Goal: Task Accomplishment & Management: Use online tool/utility

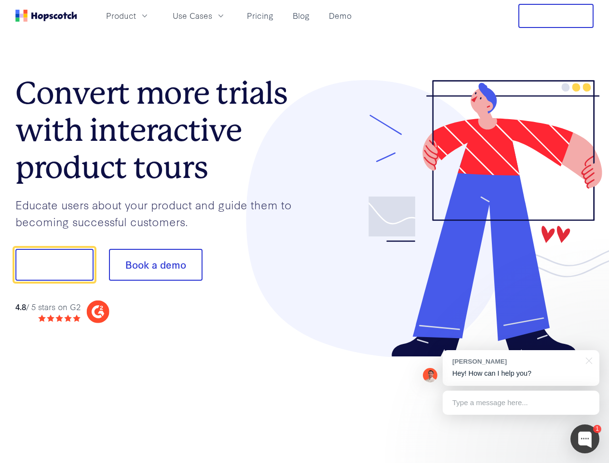
click at [305, 231] on div at bounding box center [449, 218] width 289 height 277
click at [136, 15] on span "Product" at bounding box center [121, 16] width 30 height 12
click at [212, 15] on span "Use Cases" at bounding box center [193, 16] width 40 height 12
click at [556, 16] on button "Free Trial" at bounding box center [555, 16] width 75 height 24
click at [54, 265] on button "Show me!" at bounding box center [54, 265] width 78 height 32
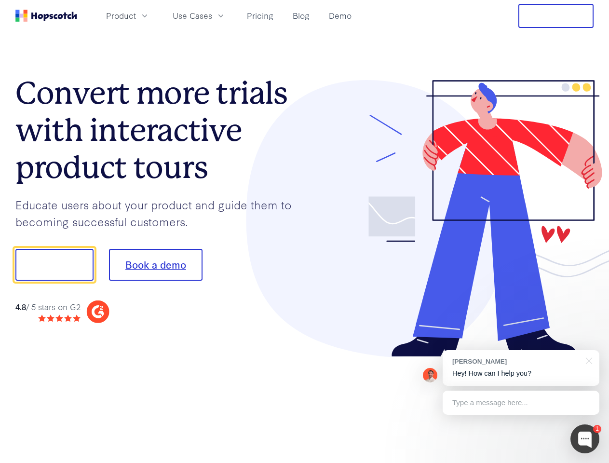
click at [155, 265] on button "Book a demo" at bounding box center [156, 265] width 94 height 32
click at [585, 439] on div at bounding box center [584, 438] width 29 height 29
click at [521, 368] on div "[PERSON_NAME] Hey! How can I help you?" at bounding box center [521, 368] width 157 height 36
click at [587, 360] on div at bounding box center [508, 264] width 181 height 322
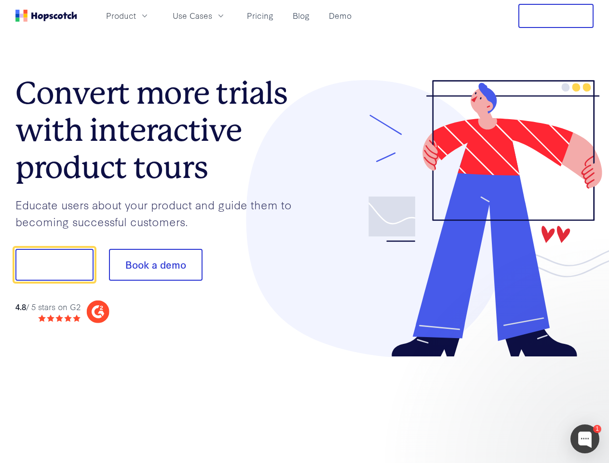
click at [521, 403] on div at bounding box center [508, 328] width 181 height 192
